Goal: Information Seeking & Learning: Learn about a topic

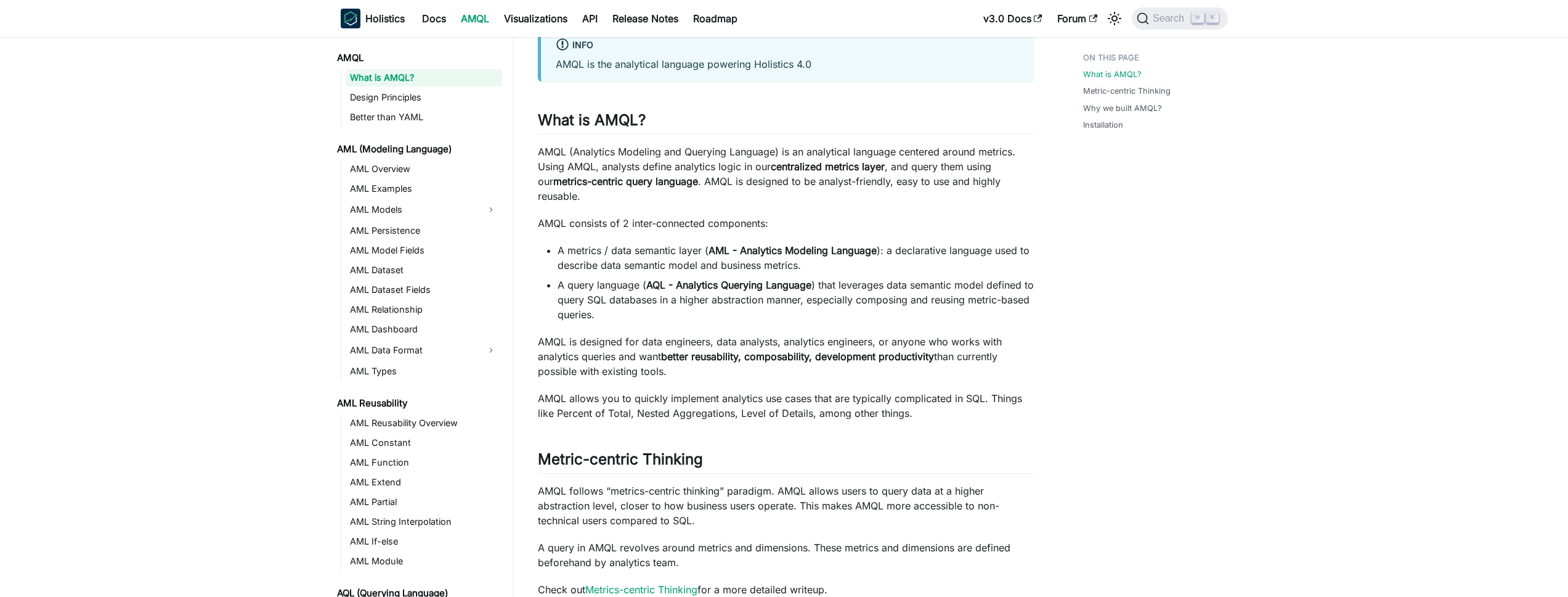
scroll to position [87, 0]
drag, startPoint x: 741, startPoint y: 238, endPoint x: 875, endPoint y: 240, distance: 134.0
click at [875, 241] on li "A metrics / data semantic layer ( AML - Analytics Modeling Language ): a declar…" at bounding box center [795, 256] width 476 height 30
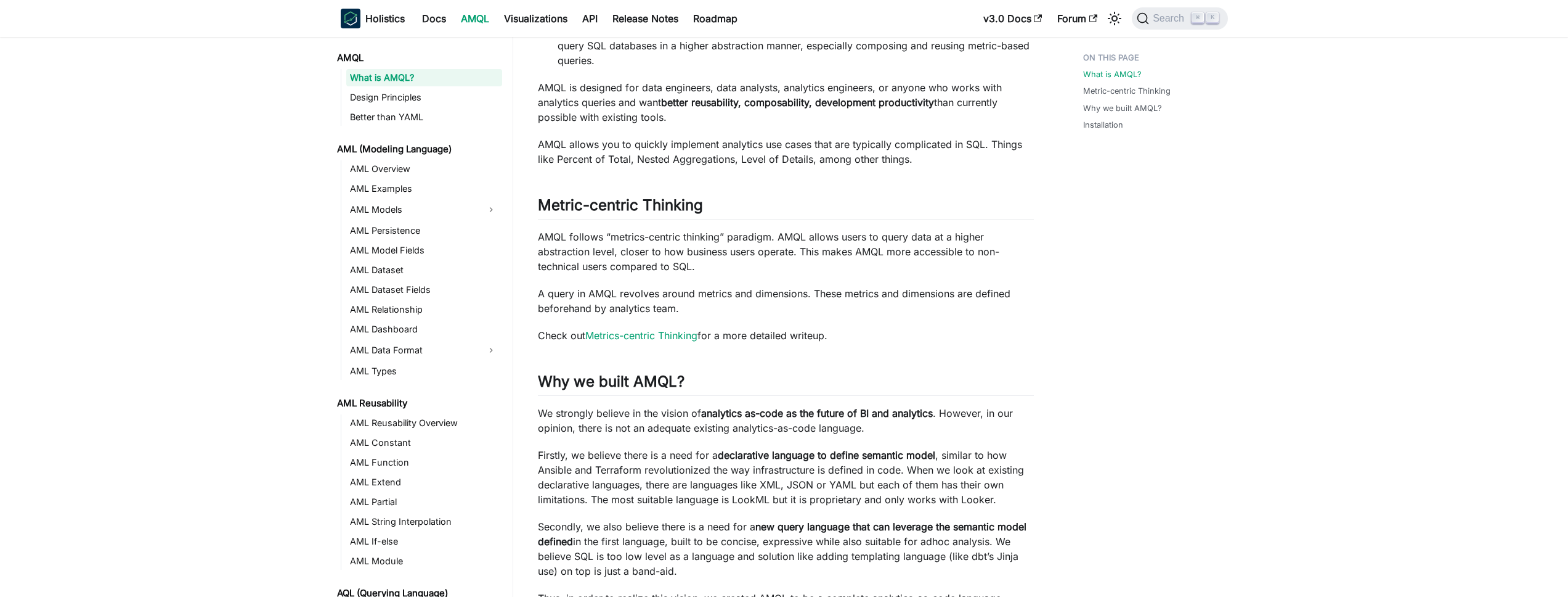
scroll to position [64, 0]
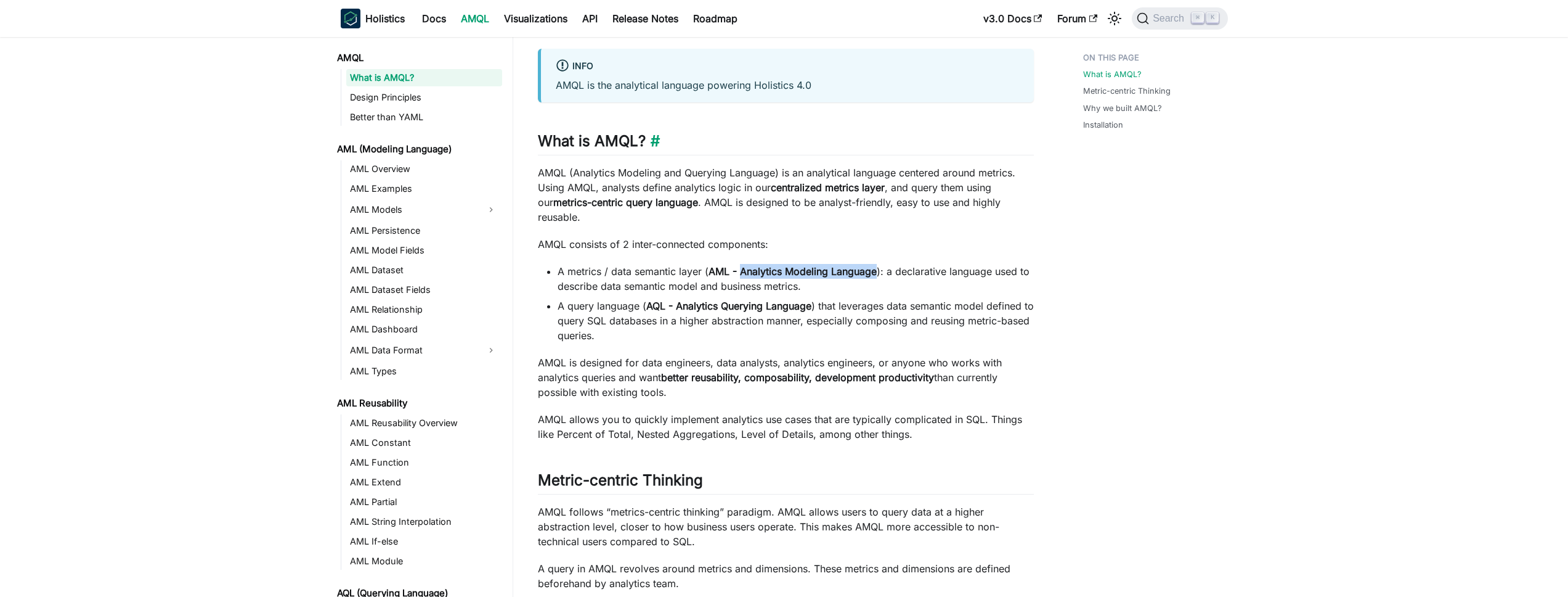
click at [610, 144] on h2 "What is AMQL? ​" at bounding box center [785, 144] width 496 height 24
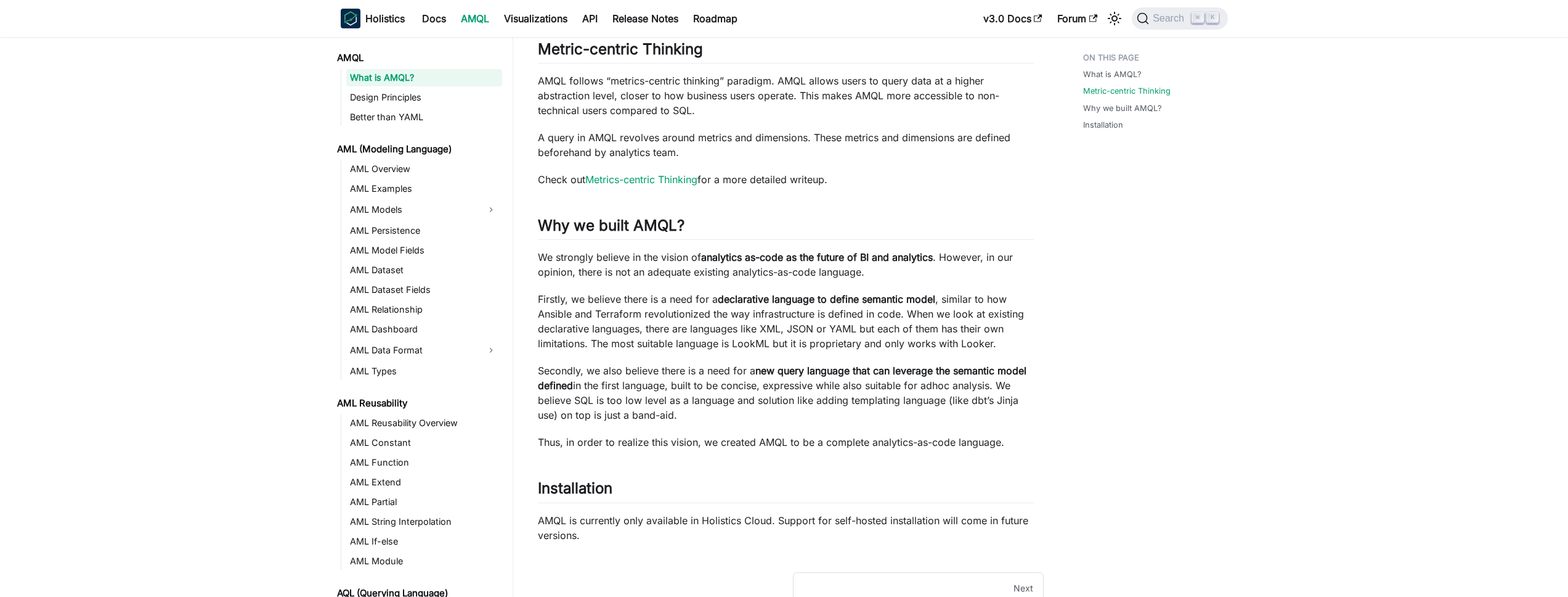
scroll to position [510, 0]
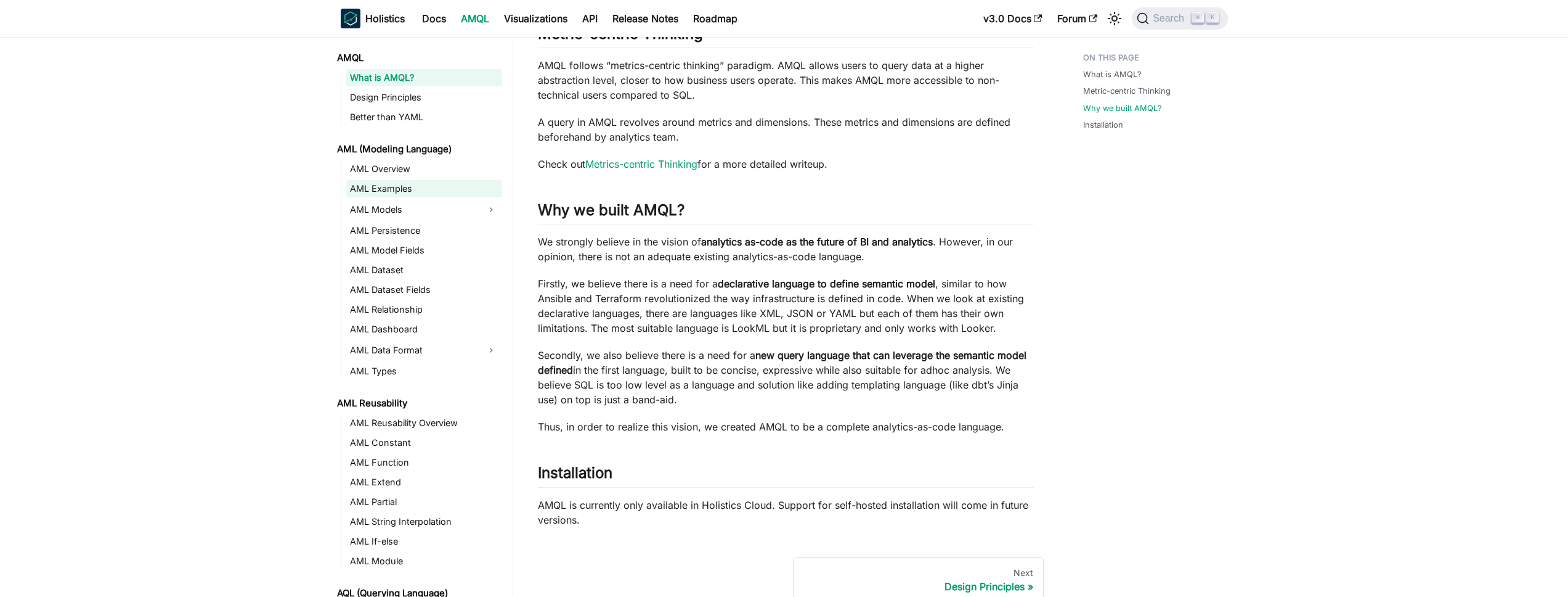
click at [386, 193] on link "AML Examples" at bounding box center [424, 189] width 156 height 17
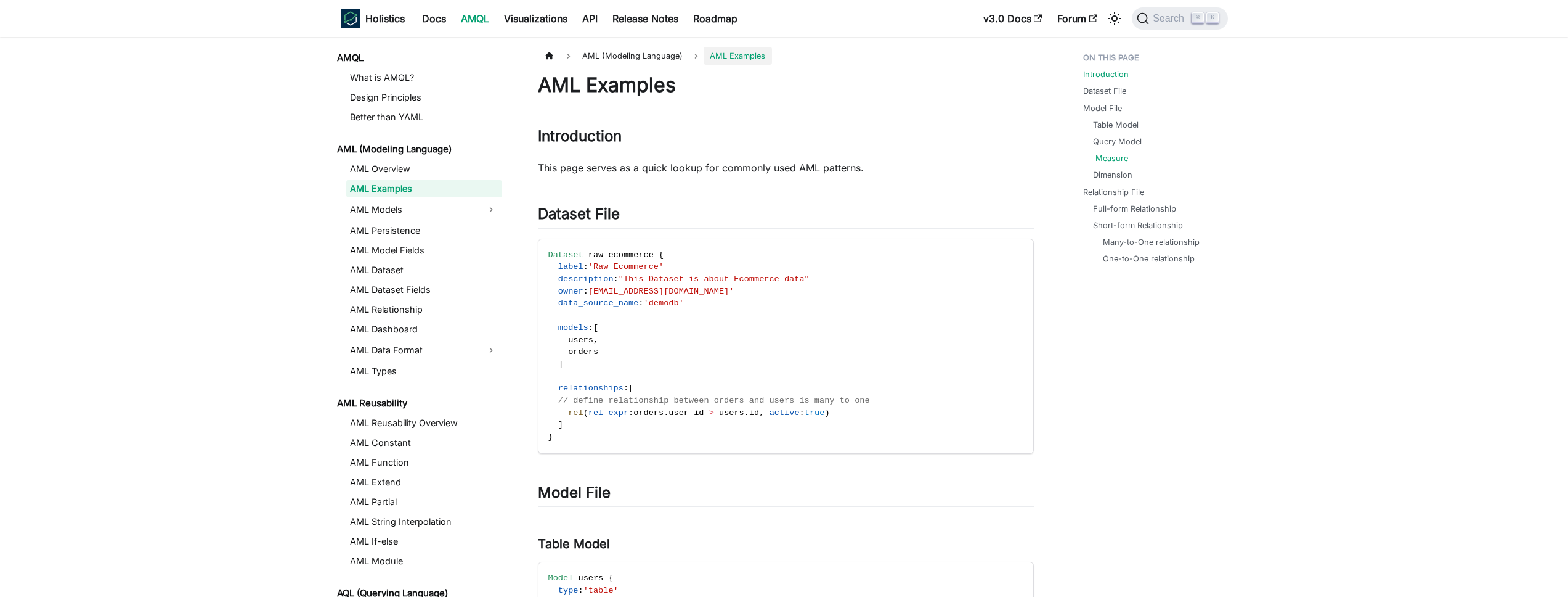
click at [1106, 159] on link "Measure" at bounding box center [1112, 158] width 33 height 12
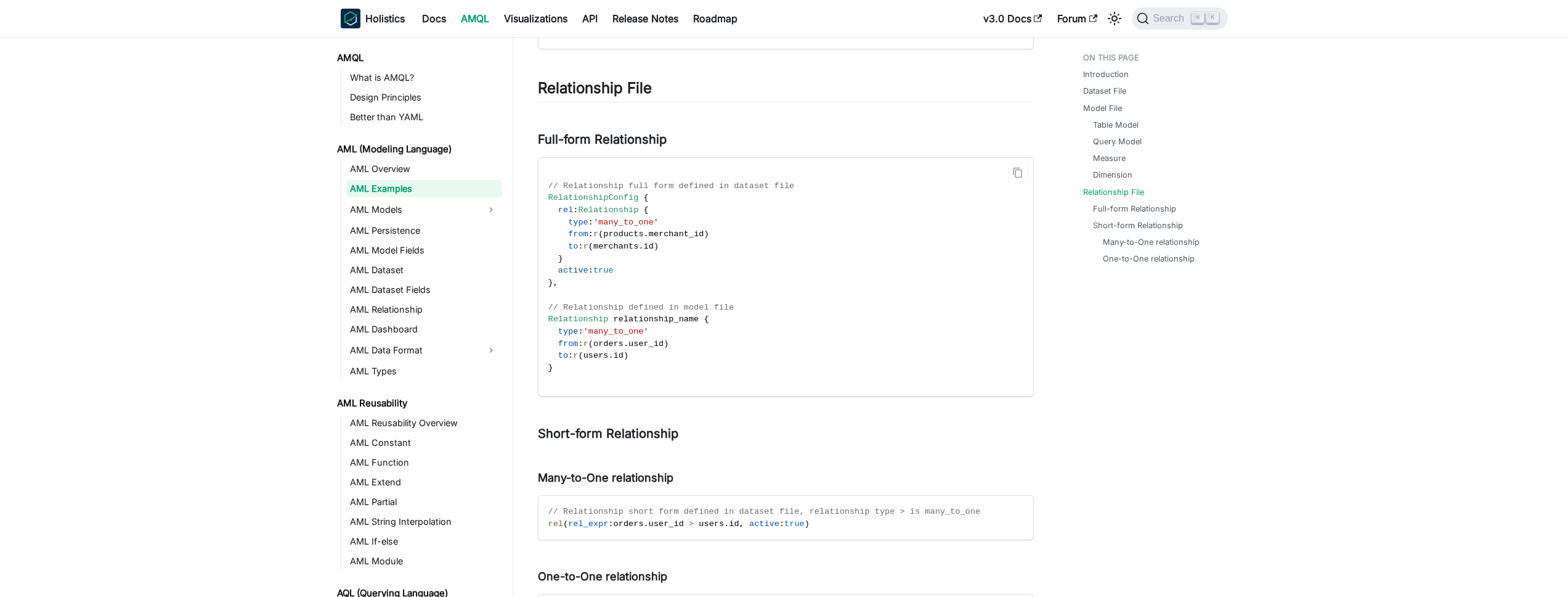
scroll to position [2416, 0]
